Goal: Task Accomplishment & Management: Manage account settings

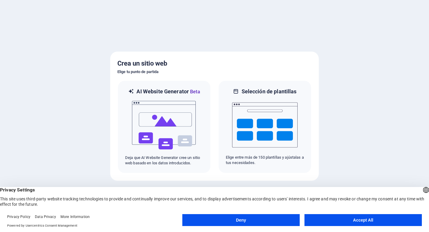
click at [343, 223] on button "Accept All" at bounding box center [362, 220] width 117 height 12
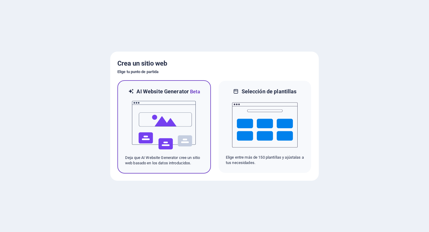
click at [183, 130] on img at bounding box center [164, 125] width 66 height 60
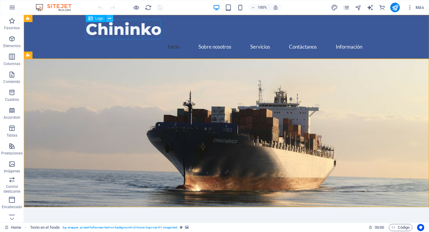
click at [110, 20] on icon at bounding box center [109, 18] width 3 height 6
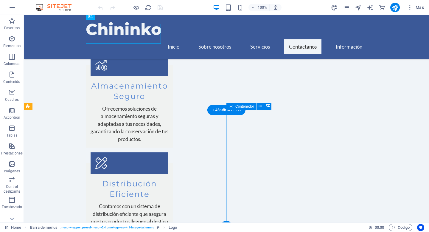
scroll to position [741, 0]
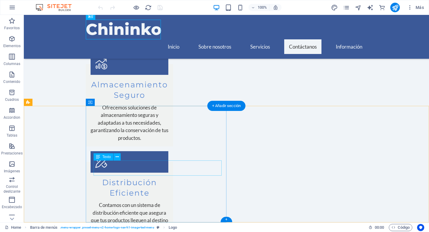
drag, startPoint x: 95, startPoint y: 165, endPoint x: 132, endPoint y: 174, distance: 38.3
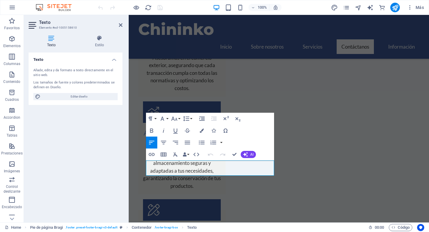
click at [46, 73] on div "Añade, edita y da formato a texto directamente en el sitio web." at bounding box center [75, 73] width 84 height 10
click at [121, 26] on icon at bounding box center [121, 25] width 4 height 5
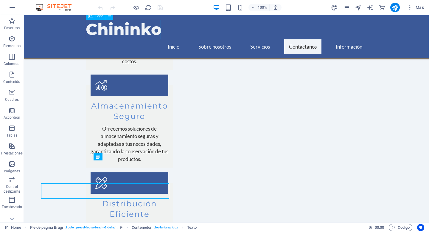
scroll to position [741, 0]
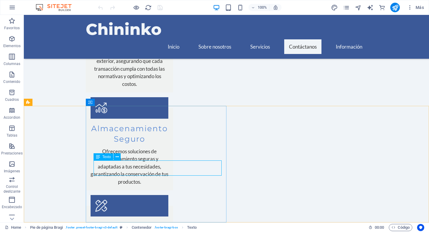
click at [107, 158] on span "Texto" at bounding box center [106, 157] width 9 height 4
click at [99, 157] on icon at bounding box center [98, 156] width 4 height 7
click at [119, 156] on icon at bounding box center [117, 157] width 3 height 6
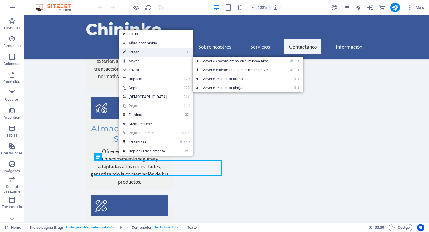
click at [132, 54] on link "⏎ Editar" at bounding box center [144, 52] width 51 height 9
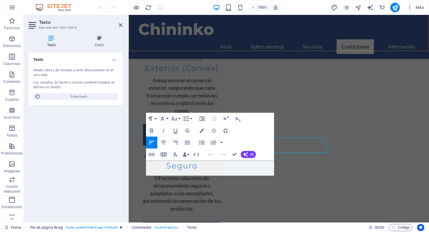
scroll to position [764, 0]
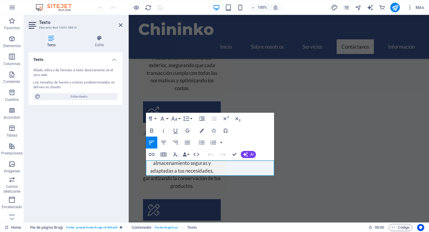
click at [54, 70] on div "Añade, edita y da formato a texto directamente en el sitio web." at bounding box center [75, 73] width 84 height 10
click at [51, 39] on icon at bounding box center [52, 38] width 46 height 6
click at [60, 27] on h3 "Elemento #ed-1005158610" at bounding box center [74, 27] width 71 height 5
click at [45, 69] on div "Añade, edita y da formato a texto directamente en el sitio web." at bounding box center [75, 73] width 84 height 10
click at [115, 59] on h4 "Texto" at bounding box center [76, 57] width 94 height 11
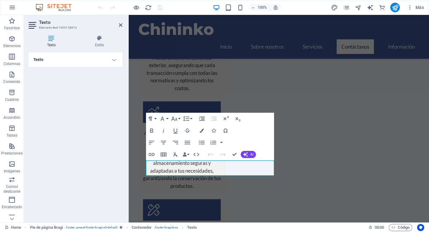
click at [115, 59] on h4 "Texto" at bounding box center [76, 59] width 94 height 14
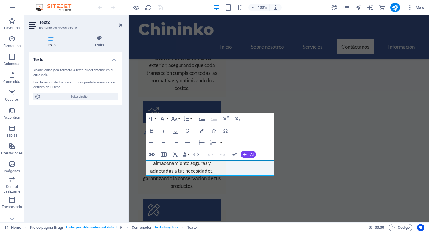
click at [115, 59] on h4 "Texto" at bounding box center [76, 57] width 94 height 11
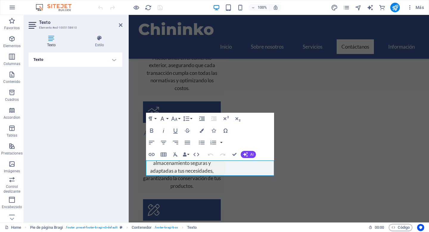
click at [115, 59] on h4 "Texto" at bounding box center [76, 59] width 94 height 14
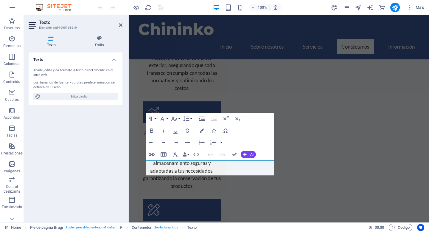
click at [41, 69] on div "Añade, edita y da formato a texto directamente en el sitio web." at bounding box center [75, 73] width 84 height 10
click at [51, 41] on icon at bounding box center [52, 38] width 46 height 6
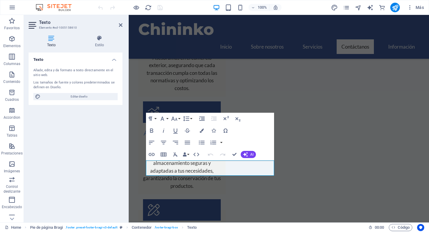
click at [51, 41] on icon at bounding box center [52, 38] width 46 height 6
drag, startPoint x: 183, startPoint y: 171, endPoint x: 140, endPoint y: 159, distance: 44.7
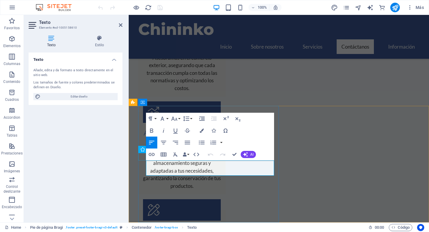
drag, startPoint x: 148, startPoint y: 164, endPoint x: 193, endPoint y: 175, distance: 46.0
click at [151, 131] on icon "button" at bounding box center [151, 130] width 7 height 7
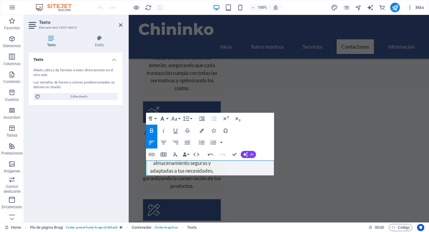
click at [162, 119] on icon "button" at bounding box center [163, 118] width 4 height 4
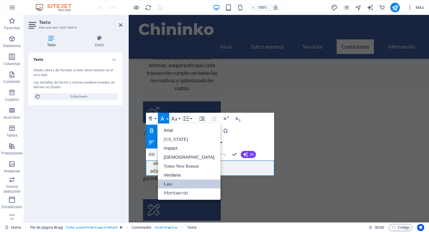
scroll to position [0, 0]
click at [162, 119] on icon "button" at bounding box center [163, 118] width 4 height 4
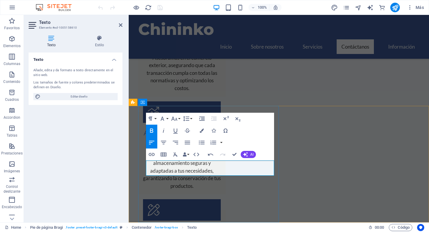
drag, startPoint x: 183, startPoint y: 167, endPoint x: 146, endPoint y: 169, distance: 37.3
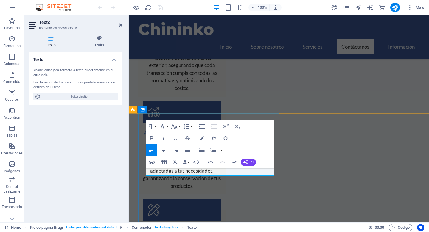
scroll to position [756, 0]
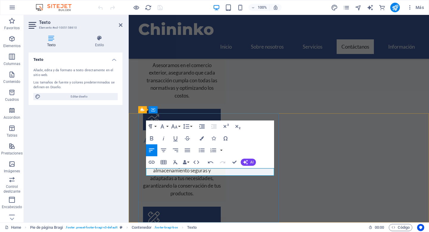
drag, startPoint x: 180, startPoint y: 173, endPoint x: 150, endPoint y: 172, distance: 29.5
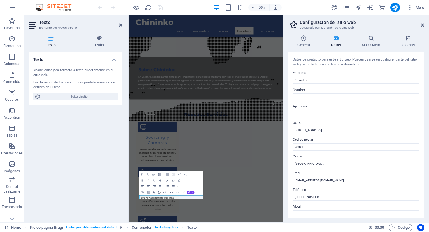
click at [321, 131] on input "[STREET_ADDRESS]" at bounding box center [356, 130] width 127 height 7
type input "C"
type input "[GEOGRAPHIC_DATA] 280"
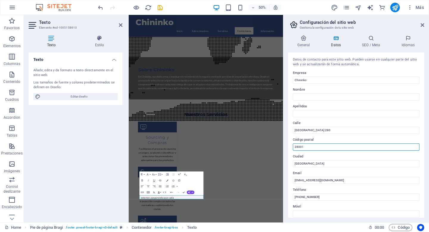
click at [318, 147] on input "28001" at bounding box center [356, 146] width 127 height 7
type input "2"
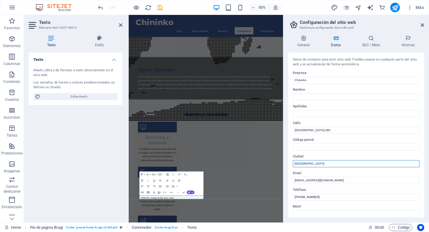
click at [311, 164] on input "[GEOGRAPHIC_DATA]" at bounding box center [356, 163] width 127 height 7
type input "M"
type input "Santiago"
click at [314, 171] on label "Email" at bounding box center [356, 172] width 127 height 7
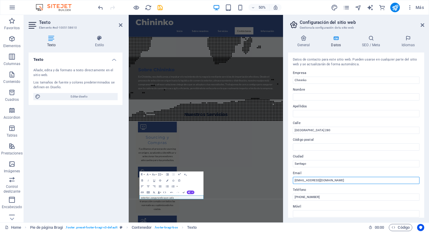
click at [314, 177] on input "[EMAIL_ADDRESS][DOMAIN_NAME]" at bounding box center [356, 180] width 127 height 7
click at [300, 181] on input "[EMAIL_ADDRESS][DOMAIN_NAME]" at bounding box center [356, 180] width 127 height 7
type input "[EMAIL_ADDRESS][DOMAIN_NAME]"
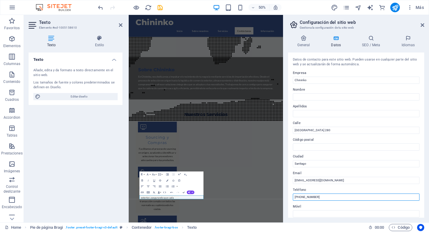
click at [339, 197] on input "[PHONE_NUMBER]" at bounding box center [356, 196] width 127 height 7
type input "1"
click at [294, 197] on input "56994795581" at bounding box center [356, 196] width 127 height 7
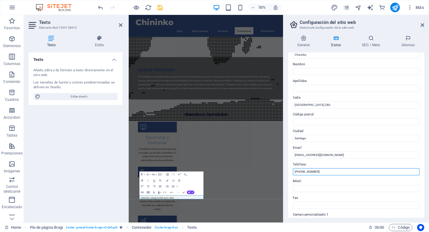
scroll to position [0, 0]
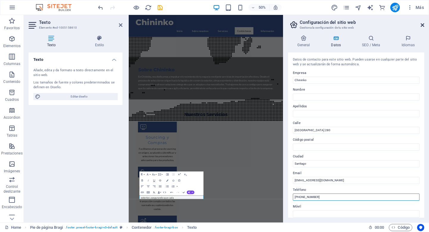
type input "[PHONE_NUMBER]"
click at [422, 26] on icon at bounding box center [423, 25] width 4 height 5
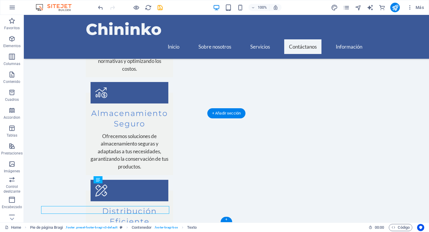
scroll to position [733, 0]
